Goal: Complete application form

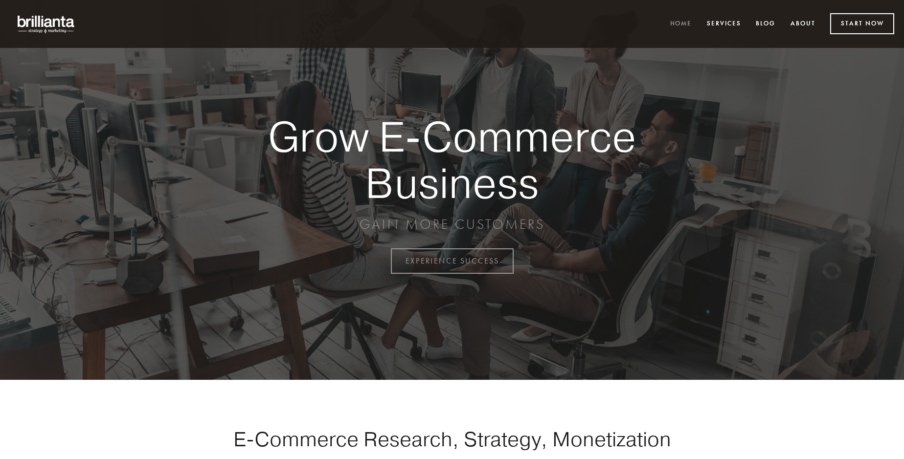
scroll to position [2564, 0]
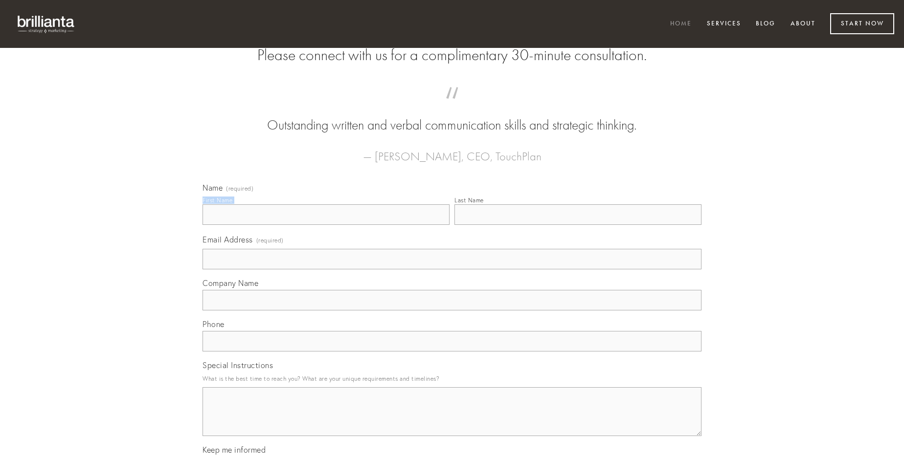
type input "[PERSON_NAME]"
click at [578, 225] on input "Last Name" at bounding box center [577, 214] width 247 height 21
type input "[PERSON_NAME]"
click at [452, 269] on input "Email Address (required)" at bounding box center [451, 259] width 499 height 21
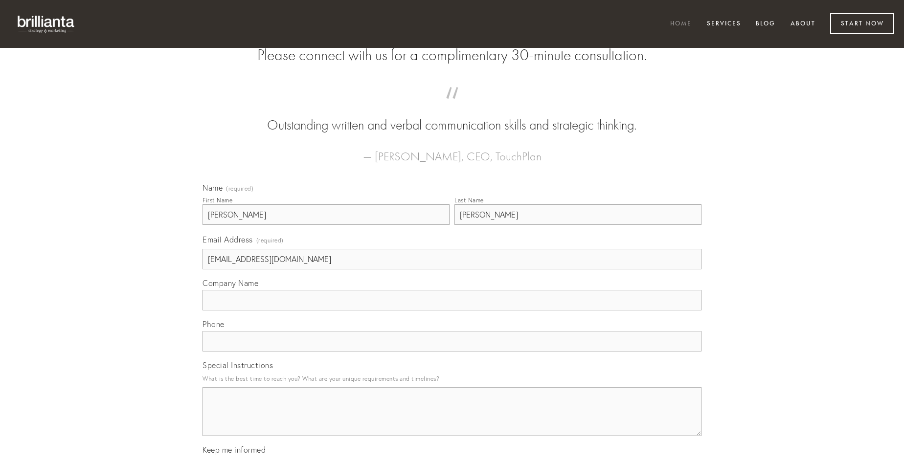
type input "[EMAIL_ADDRESS][DOMAIN_NAME]"
click at [452, 311] on input "Company Name" at bounding box center [451, 300] width 499 height 21
type input "voluptatibus"
click at [452, 352] on input "text" at bounding box center [451, 341] width 499 height 21
click at [452, 421] on textarea "Special Instructions" at bounding box center [451, 411] width 499 height 49
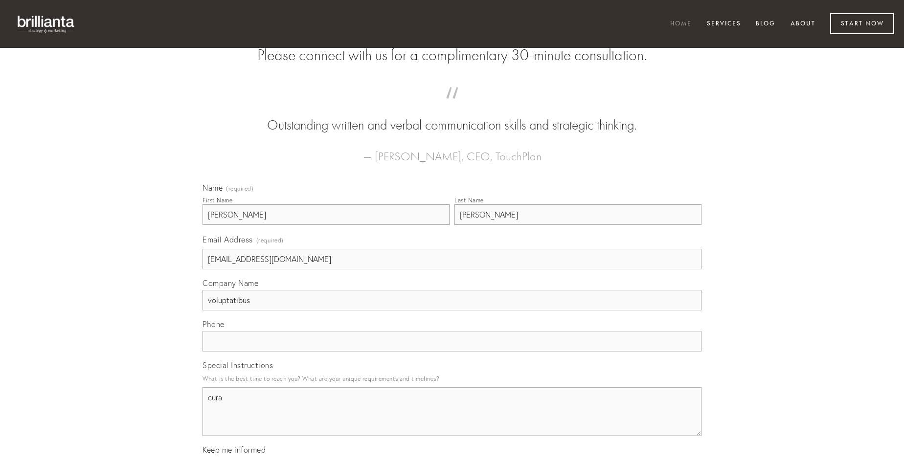
type textarea "cura"
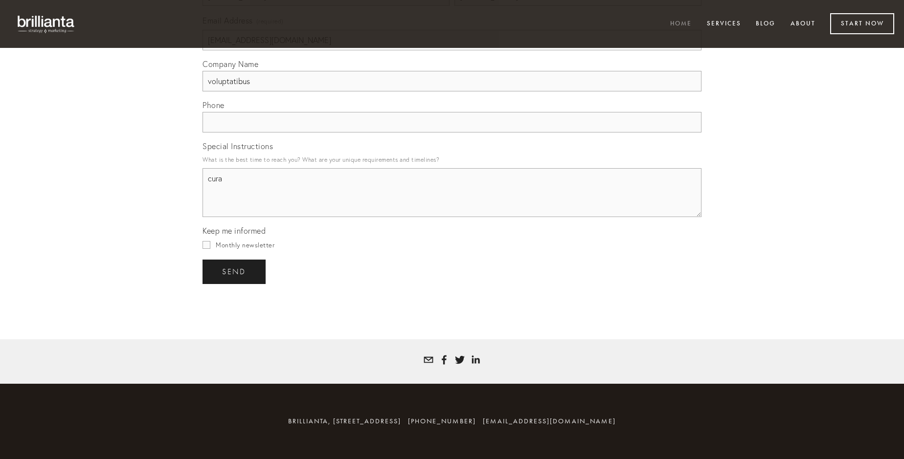
click at [235, 271] on span "send" at bounding box center [234, 272] width 24 height 9
